Goal: Information Seeking & Learning: Check status

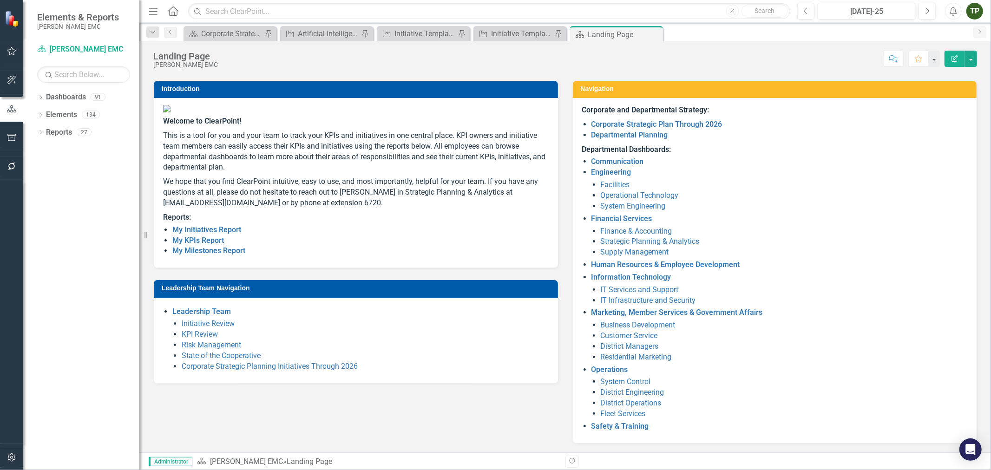
scroll to position [59, 0]
click at [203, 245] on link "My KPIs Report" at bounding box center [198, 240] width 52 height 9
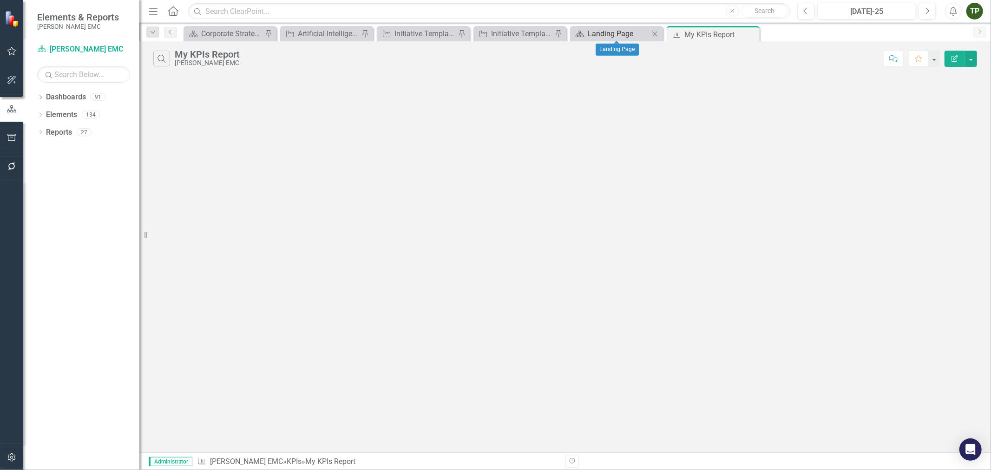
click at [603, 34] on div "Landing Page" at bounding box center [618, 34] width 61 height 12
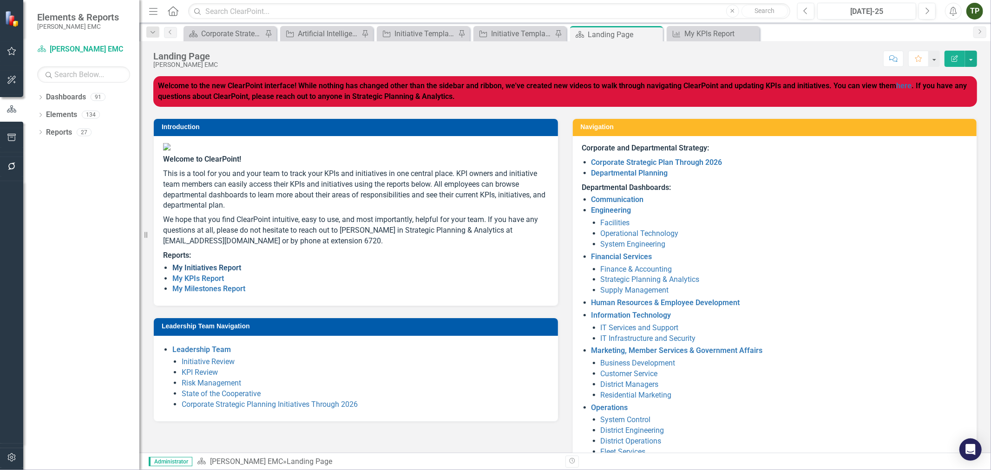
click at [189, 272] on link "My Initiatives Report" at bounding box center [206, 268] width 69 height 9
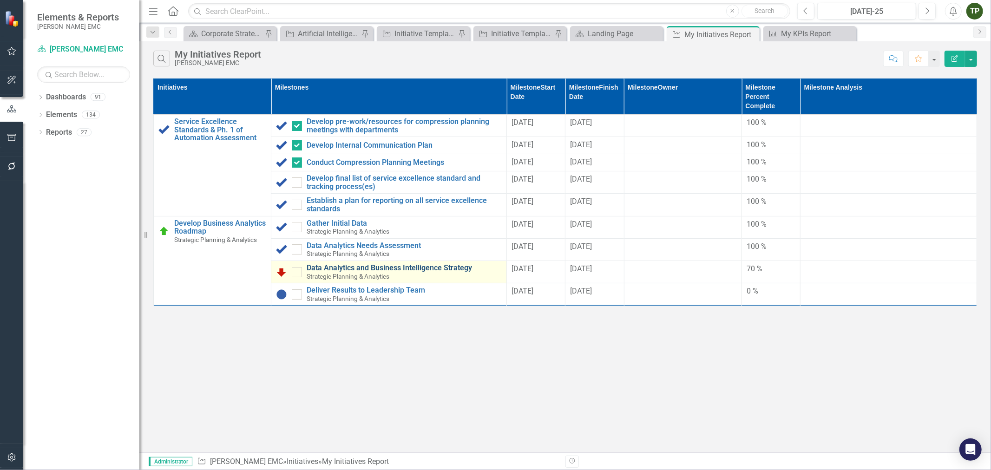
click at [387, 268] on link "Data Analytics and Business Intelligence Strategy" at bounding box center [404, 268] width 195 height 8
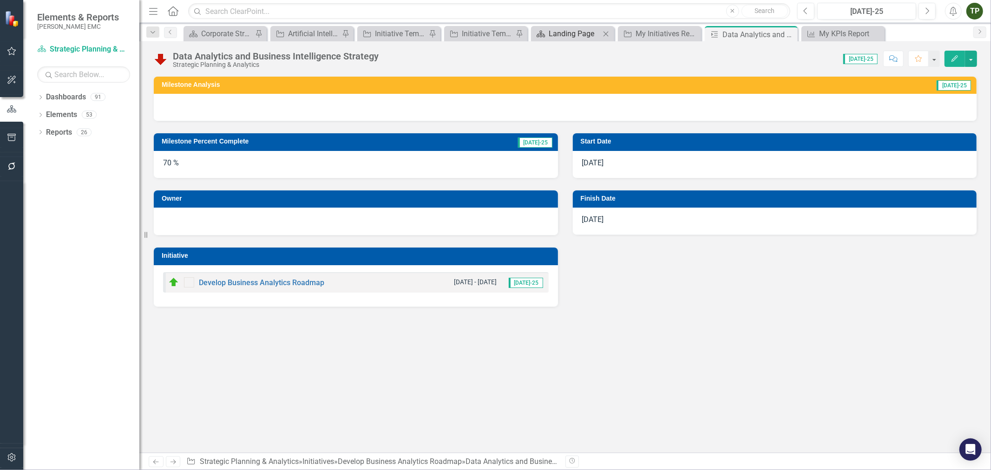
click at [549, 30] on div "Landing Page" at bounding box center [575, 34] width 52 height 12
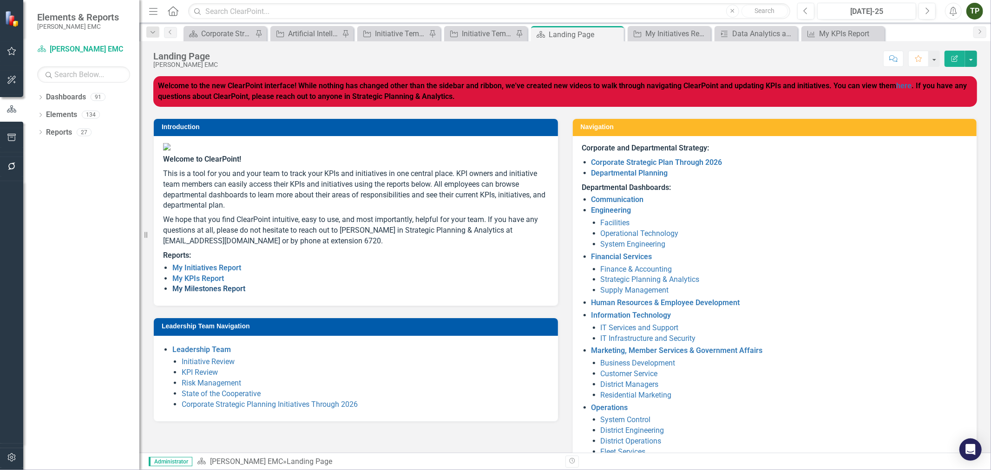
click at [186, 293] on link "My Milestones Report" at bounding box center [208, 288] width 73 height 9
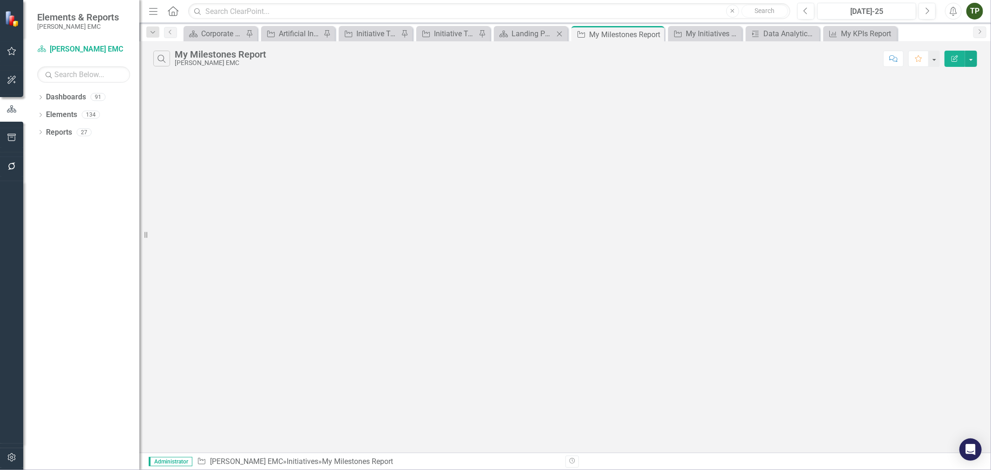
click at [545, 40] on div "Dashboard Landing Page Close" at bounding box center [531, 33] width 74 height 15
click at [792, 31] on div "Data Analytics and Business Intelligence Strategy" at bounding box center [785, 34] width 42 height 12
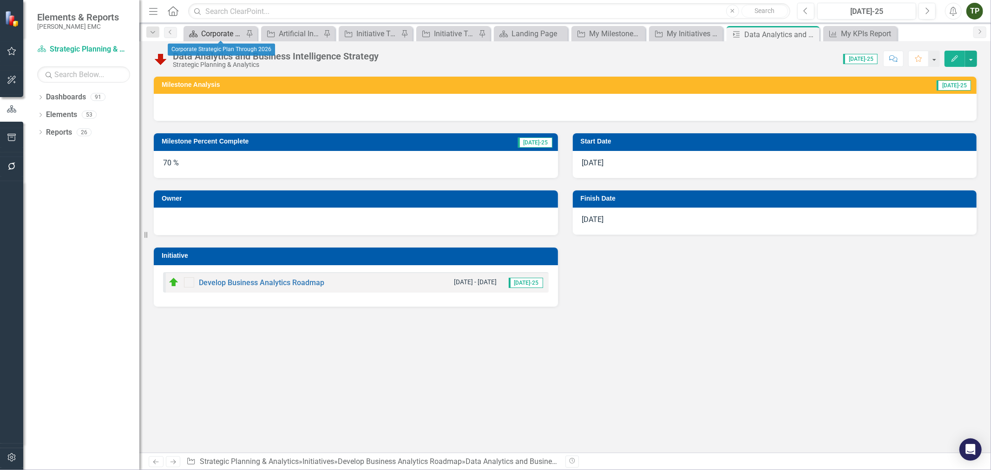
click at [211, 36] on div "Corporate Strategic Plan Through 2026" at bounding box center [222, 34] width 42 height 12
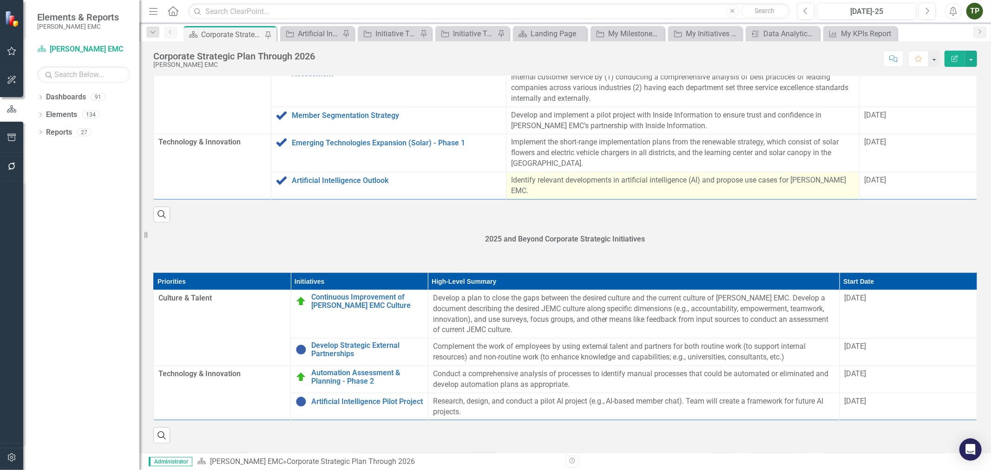
scroll to position [978, 0]
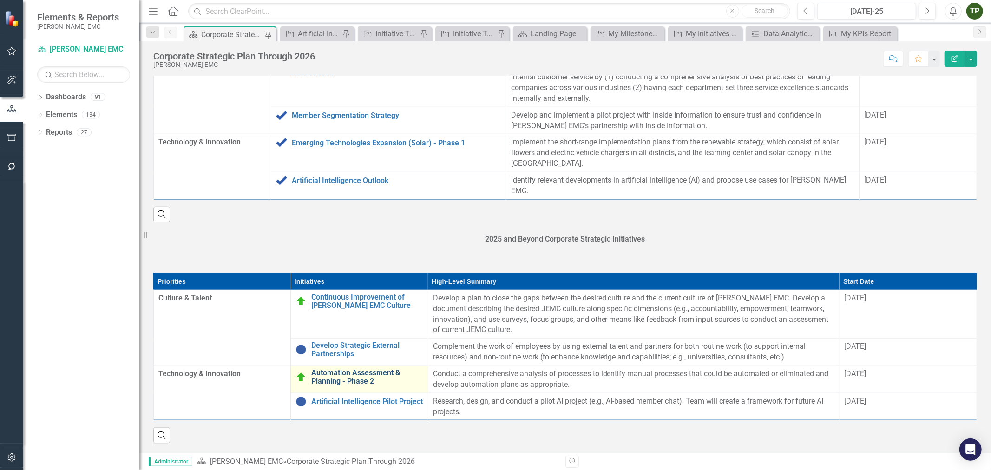
click at [350, 375] on link "Automation Assessment & Planning - Phase 2" at bounding box center [367, 377] width 112 height 16
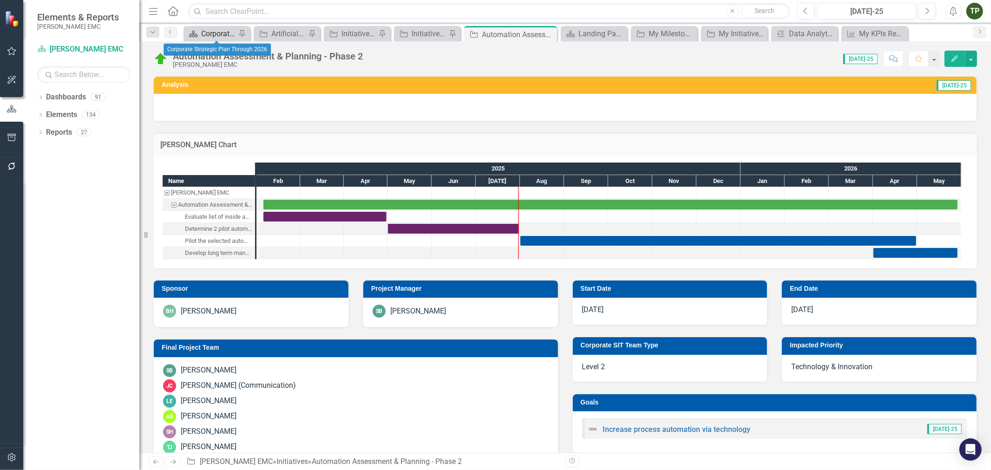
click at [228, 33] on div "Corporate Strategic Plan Through 2026" at bounding box center [218, 34] width 35 height 12
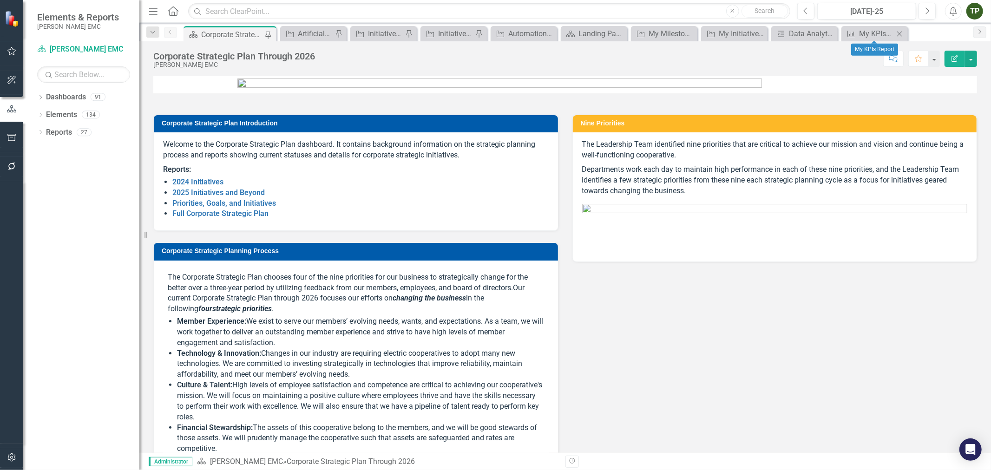
click at [898, 33] on icon "Close" at bounding box center [899, 33] width 9 height 7
click at [882, 33] on div "My KPIs Report" at bounding box center [862, 34] width 42 height 12
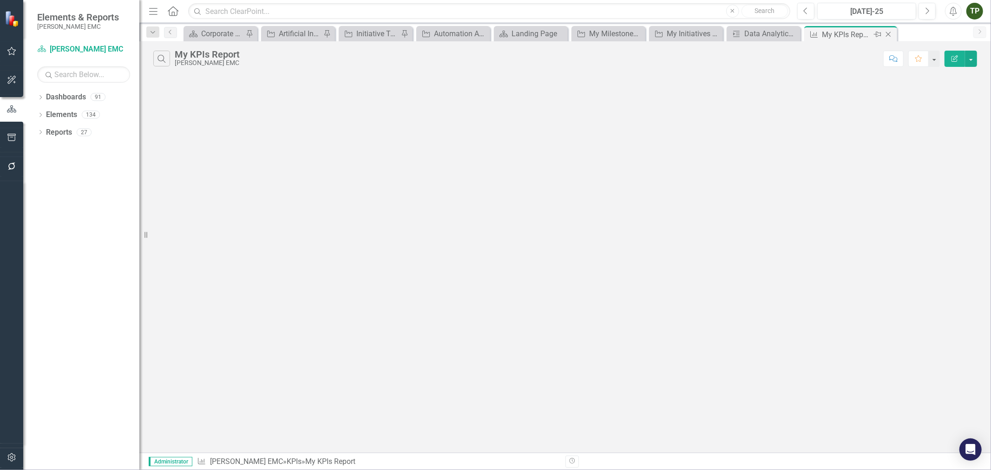
click at [889, 32] on icon "Close" at bounding box center [888, 34] width 9 height 7
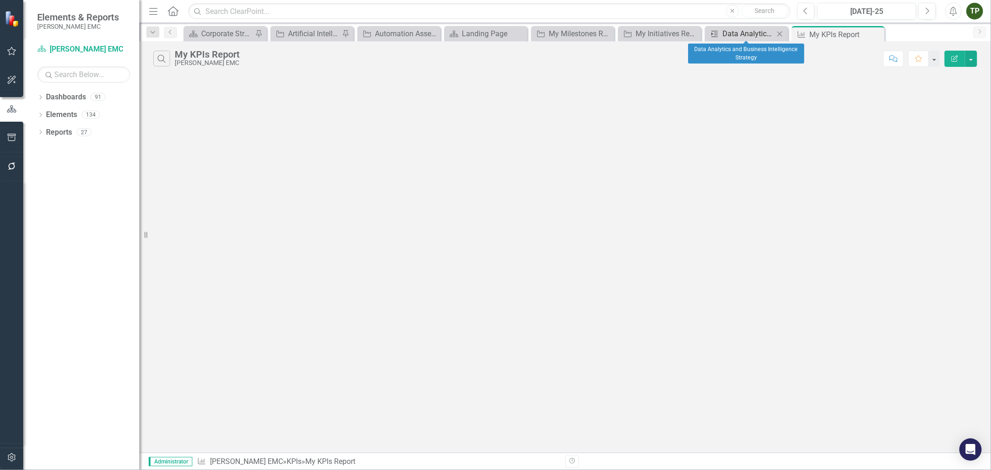
click at [769, 35] on div "Data Analytics and Business Intelligence Strategy" at bounding box center [749, 34] width 52 height 12
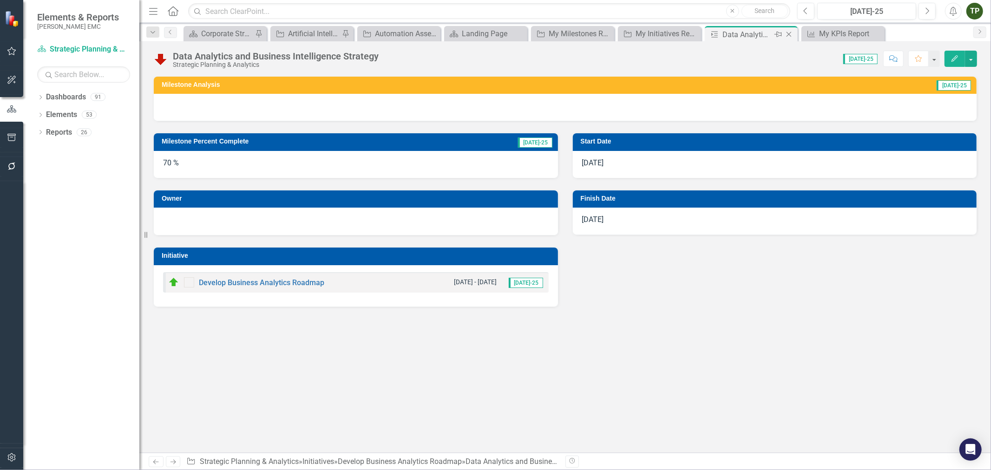
click at [790, 32] on icon "Close" at bounding box center [789, 34] width 9 height 7
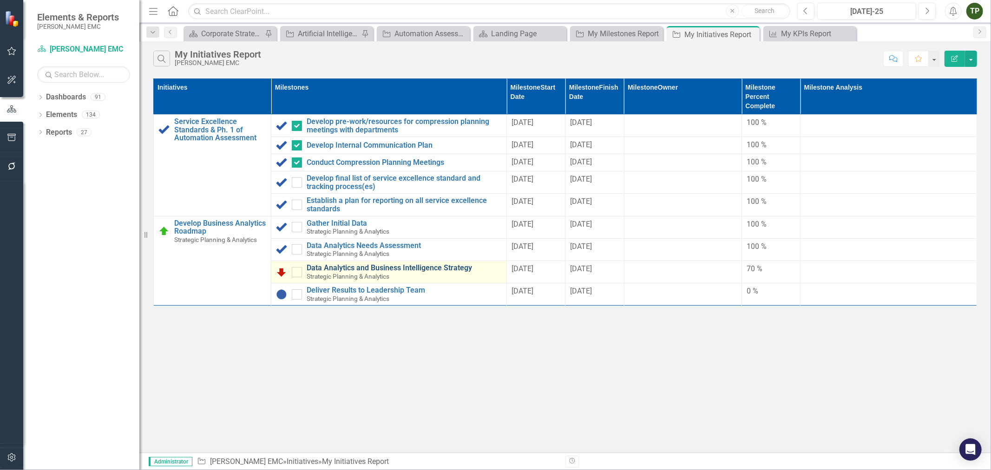
click at [365, 267] on link "Data Analytics and Business Intelligence Strategy" at bounding box center [404, 268] width 195 height 8
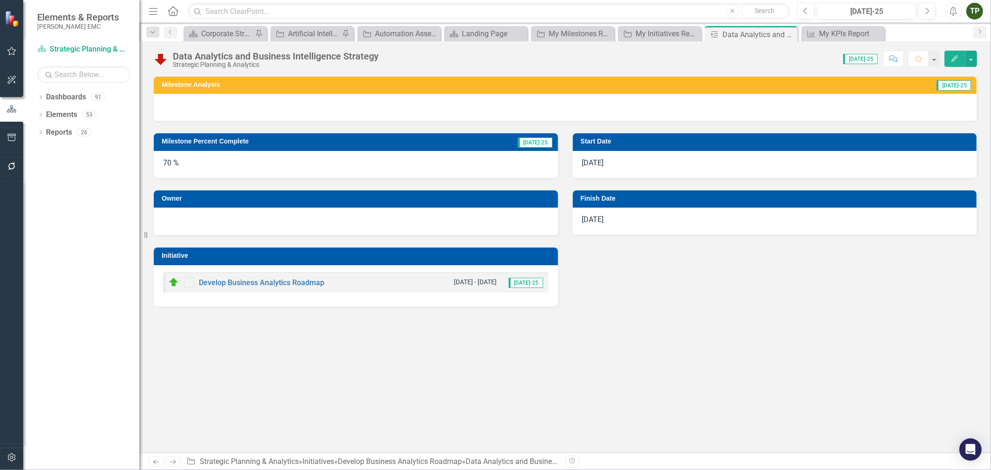
click at [442, 159] on div "70 %" at bounding box center [356, 164] width 404 height 27
click at [333, 168] on div "70 %" at bounding box center [356, 164] width 404 height 27
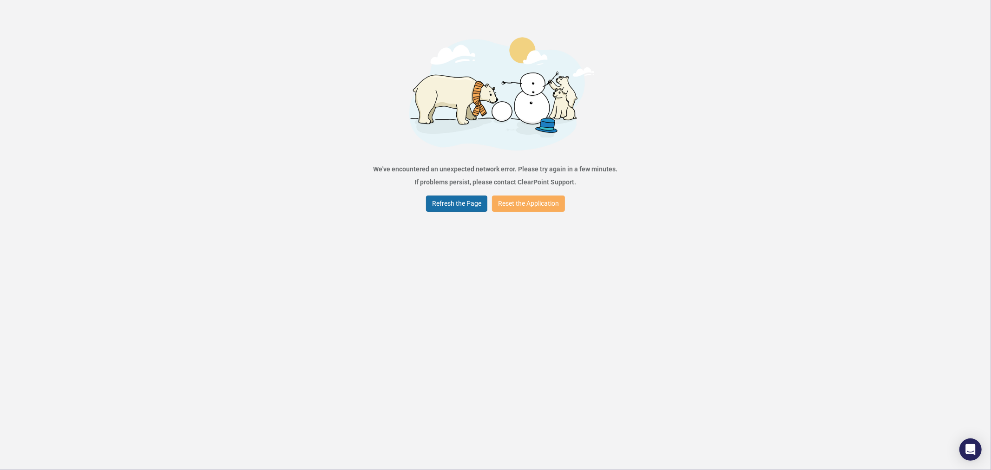
click at [459, 196] on button "Refresh the Page" at bounding box center [456, 204] width 61 height 16
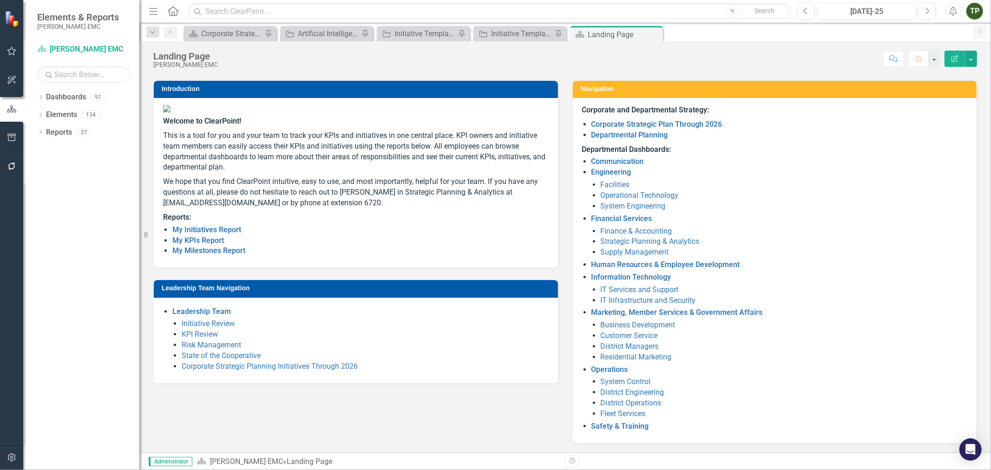
scroll to position [59, 0]
click at [265, 371] on link "Corporate Strategic Planning Initiatives Through 2026" at bounding box center [270, 366] width 176 height 9
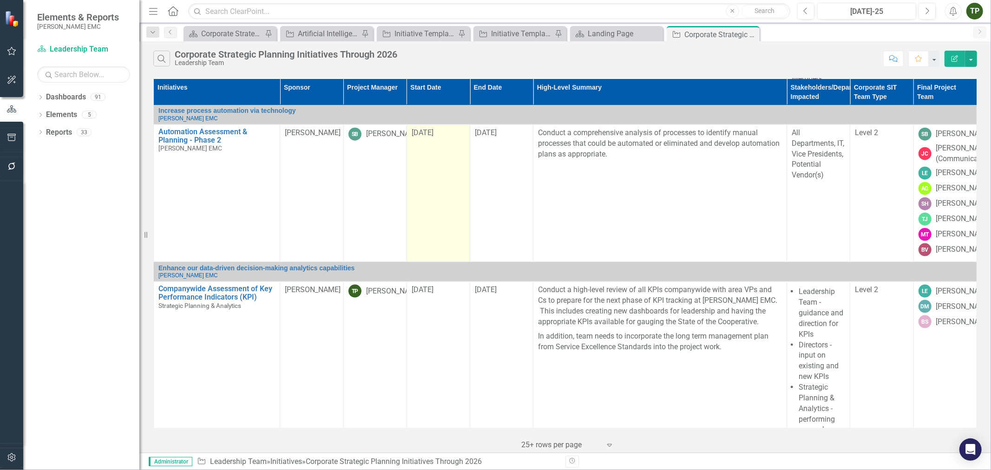
scroll to position [981, 0]
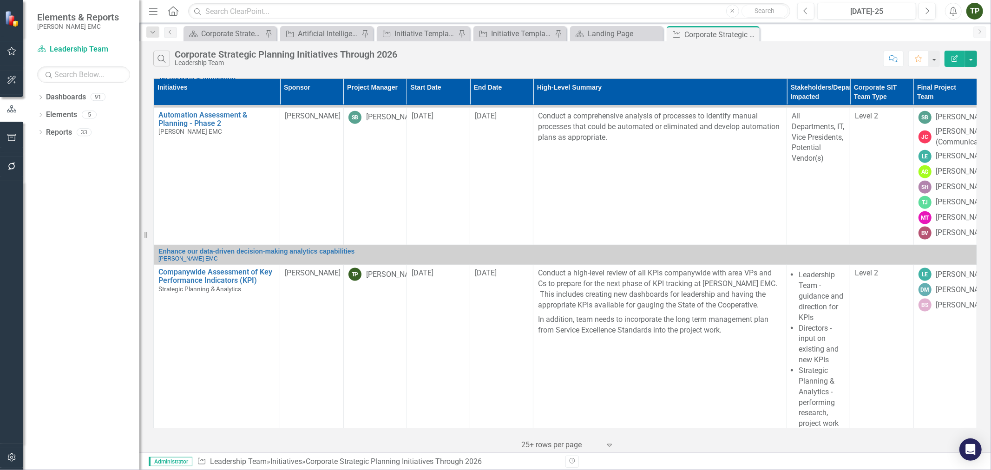
click at [989, 221] on div "Initiatives Sponsor Project Manager Start Date End Date High-Level Summary Stak…" at bounding box center [565, 264] width 852 height 377
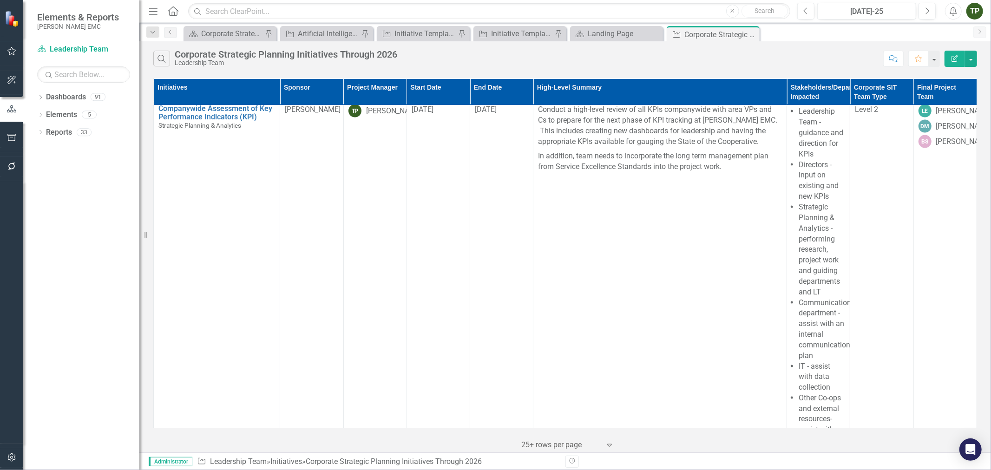
scroll to position [1163, 0]
